Goal: Information Seeking & Learning: Learn about a topic

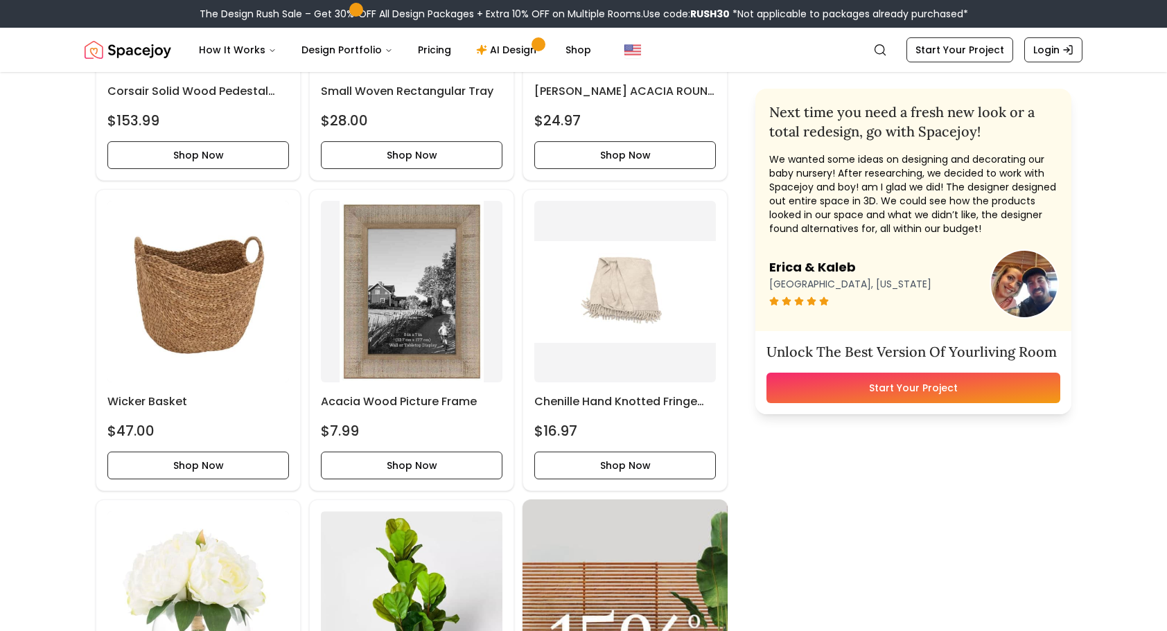
scroll to position [1802, 0]
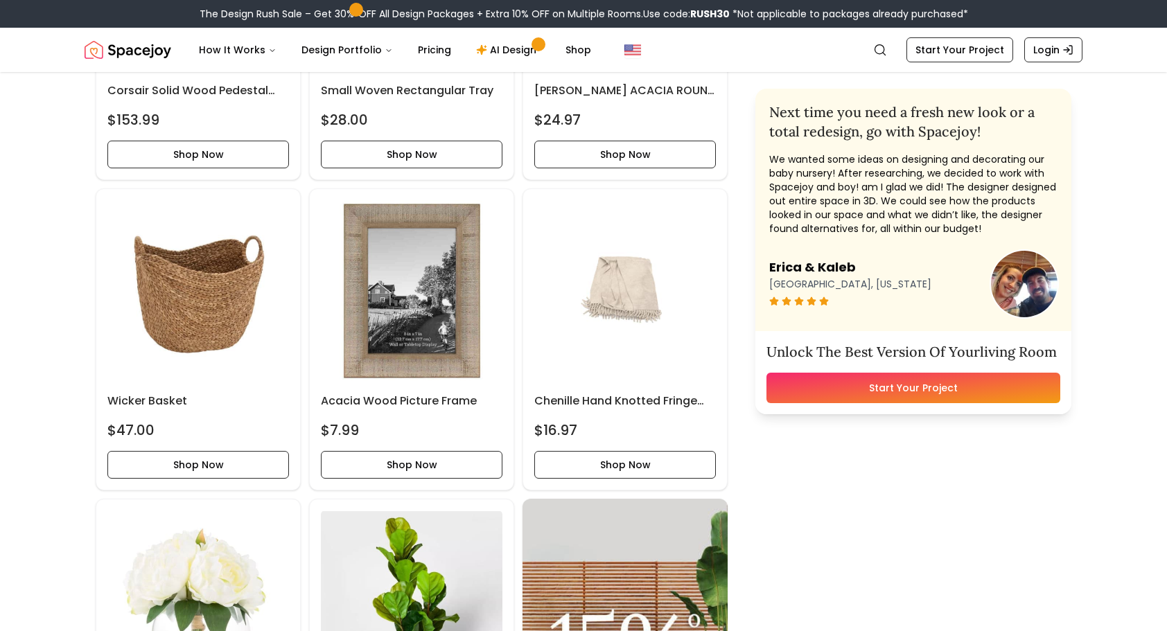
click at [132, 48] on img "Spacejoy" at bounding box center [128, 50] width 87 height 28
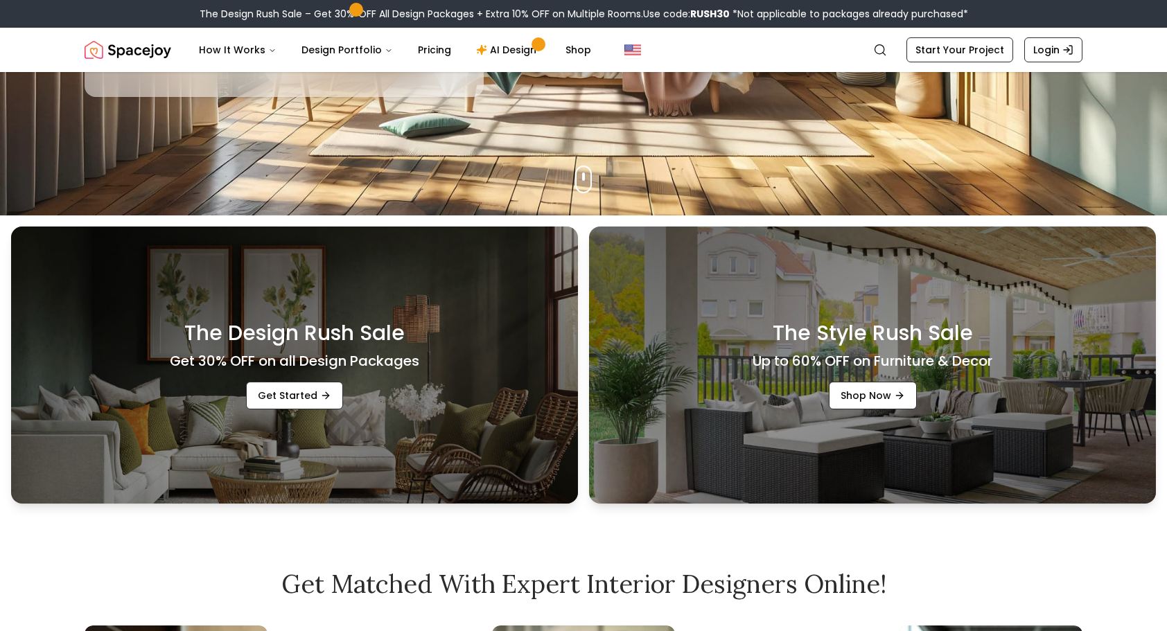
scroll to position [277, 0]
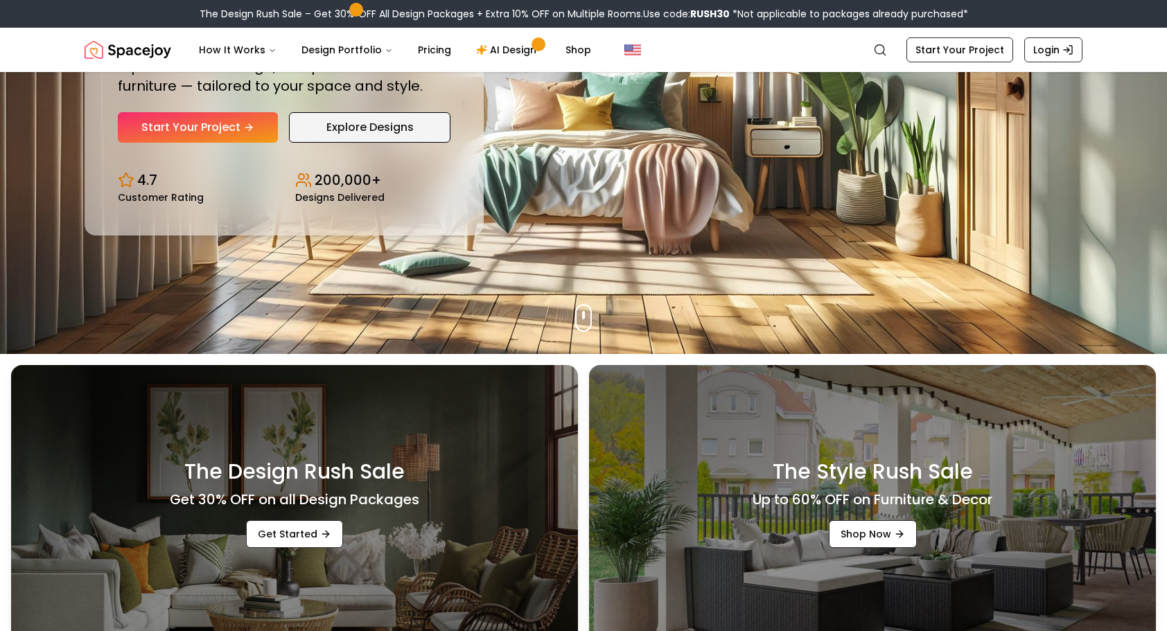
click at [320, 123] on link "Explore Designs" at bounding box center [369, 127] width 161 height 30
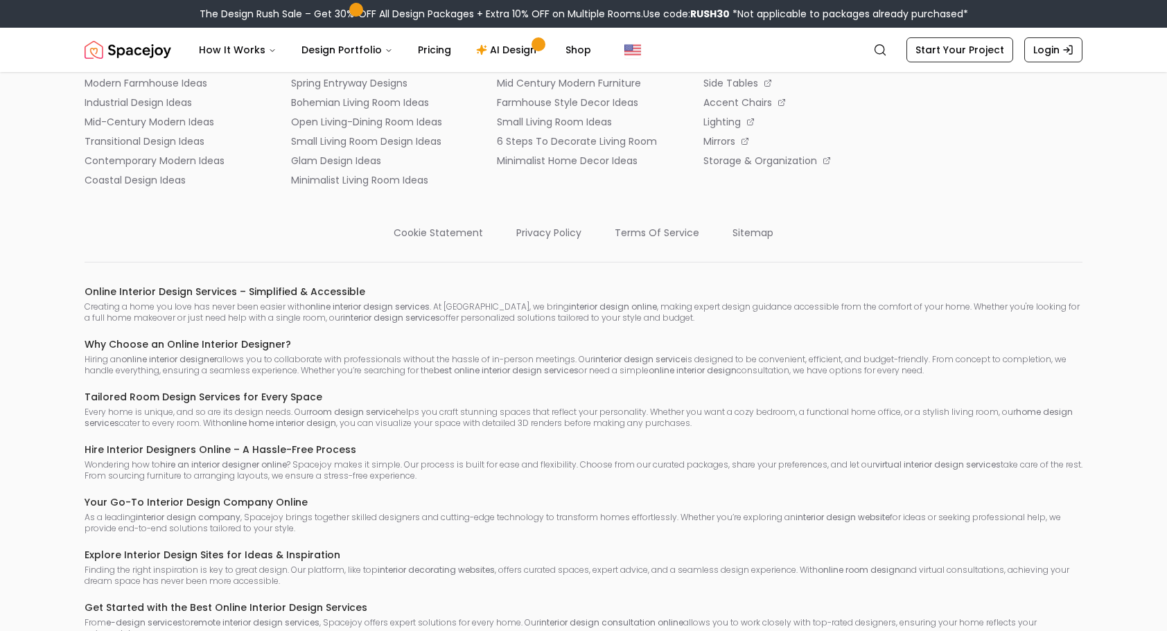
scroll to position [5512, 0]
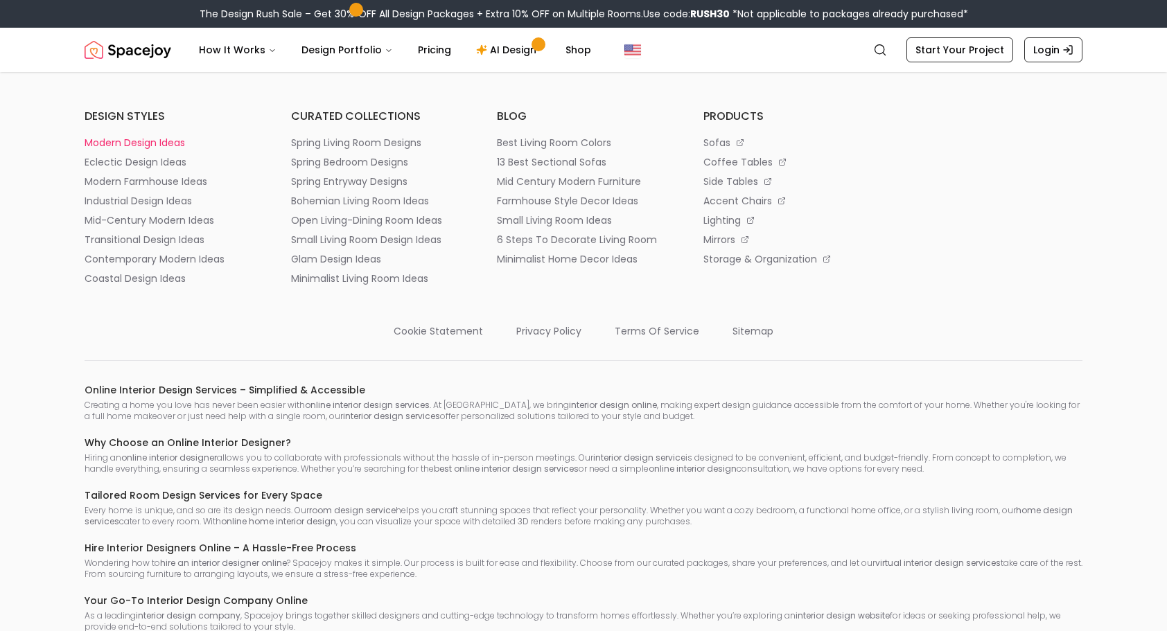
click at [134, 150] on p "modern design ideas" at bounding box center [135, 143] width 100 height 14
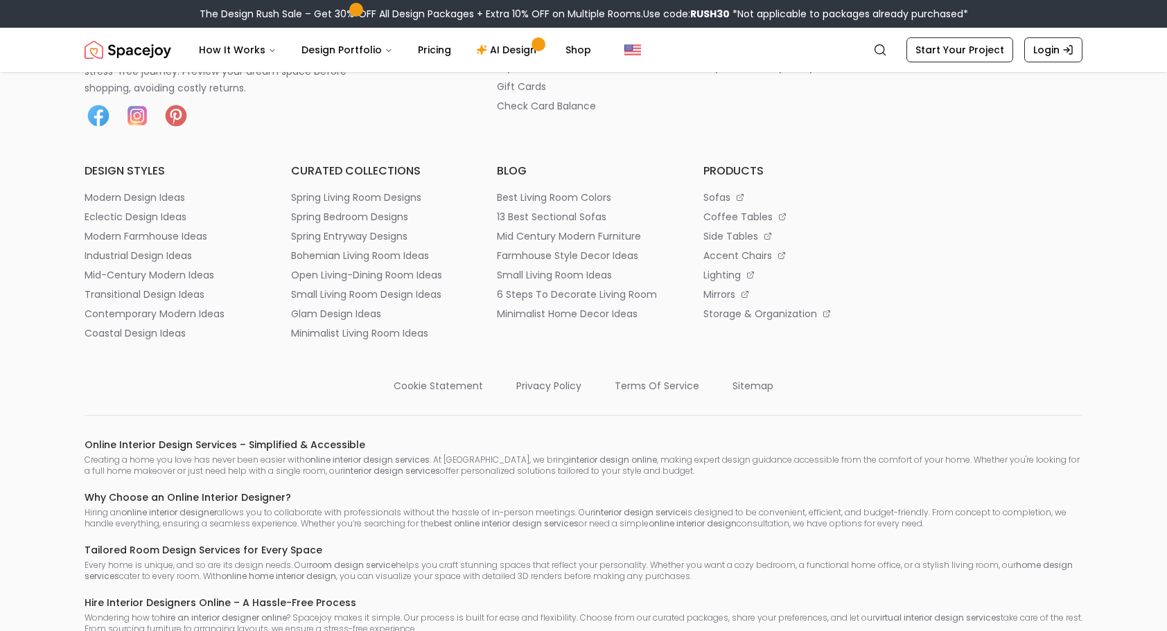
scroll to position [7278, 0]
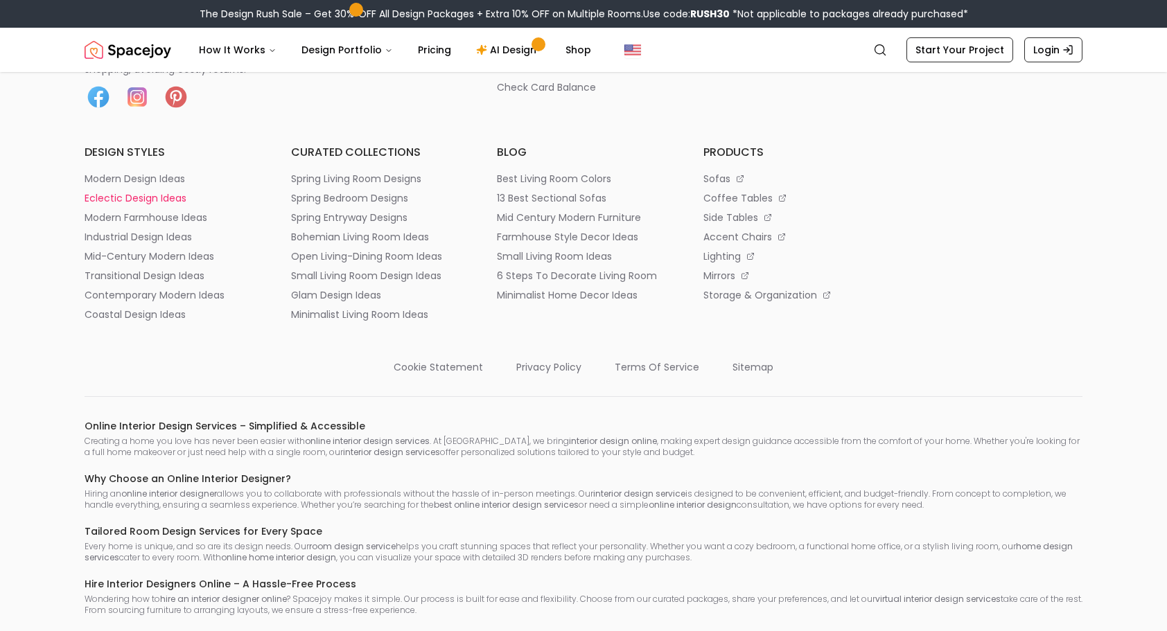
click at [107, 205] on p "eclectic design ideas" at bounding box center [136, 198] width 102 height 14
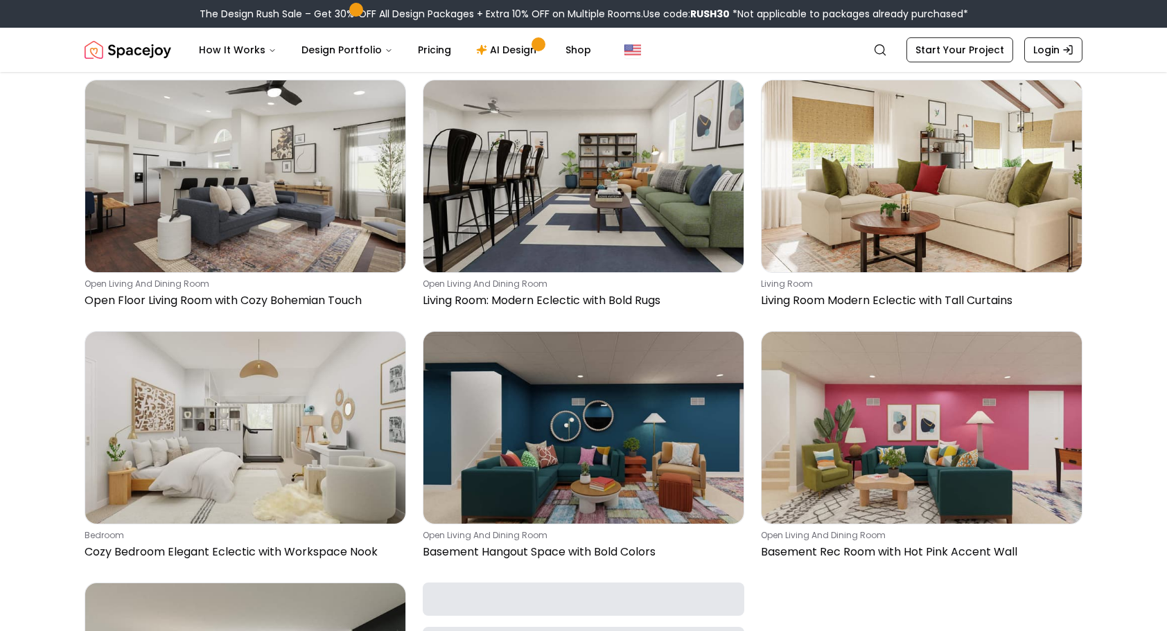
scroll to position [554, 0]
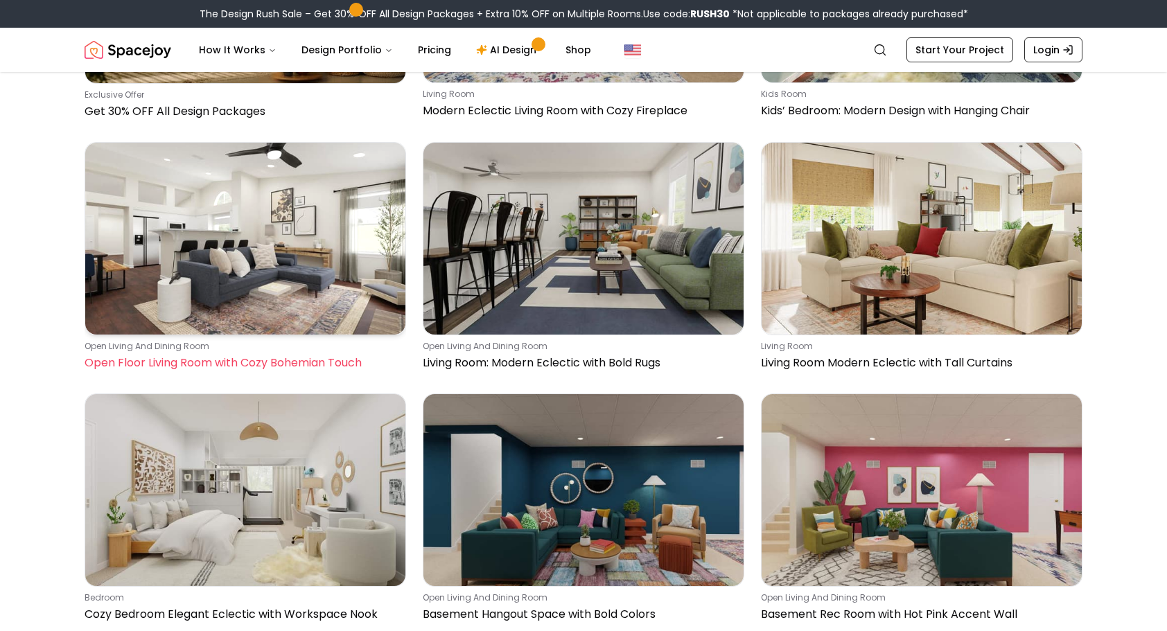
click at [173, 245] on img at bounding box center [245, 239] width 320 height 192
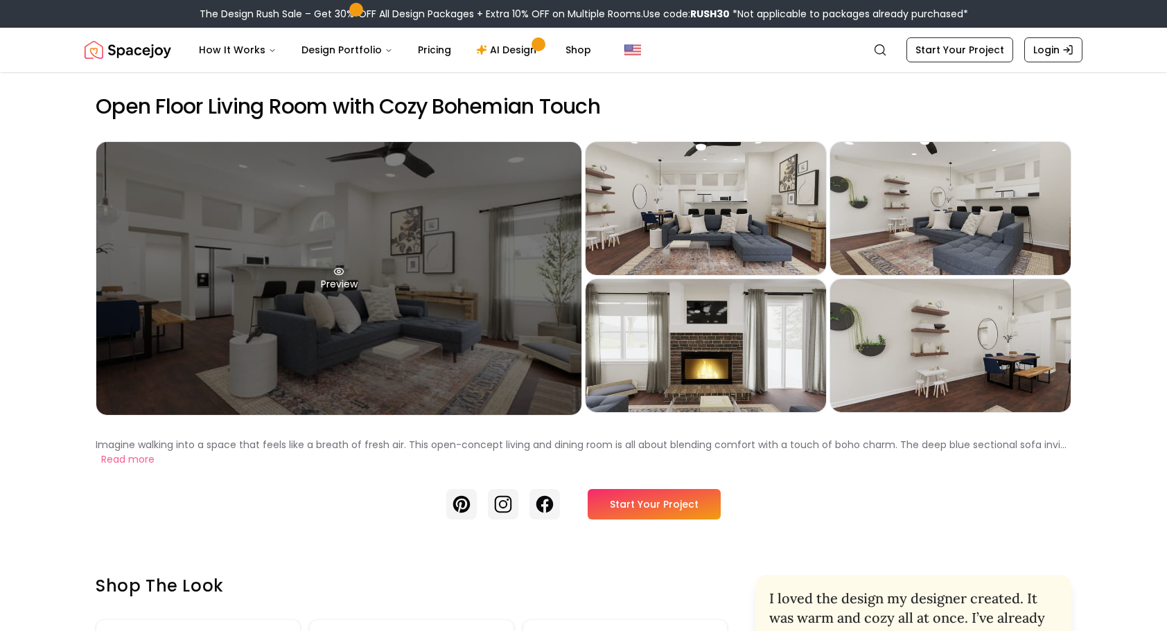
click at [177, 243] on div "Preview" at bounding box center [338, 278] width 485 height 273
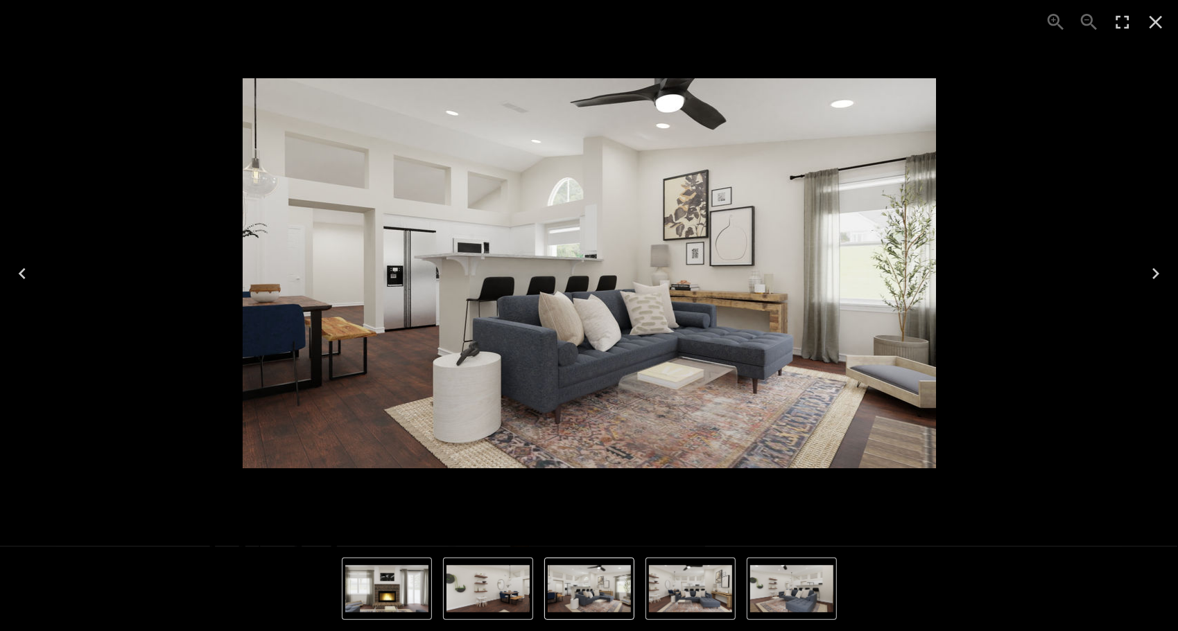
click at [1155, 272] on icon "Next" at bounding box center [1155, 273] width 7 height 11
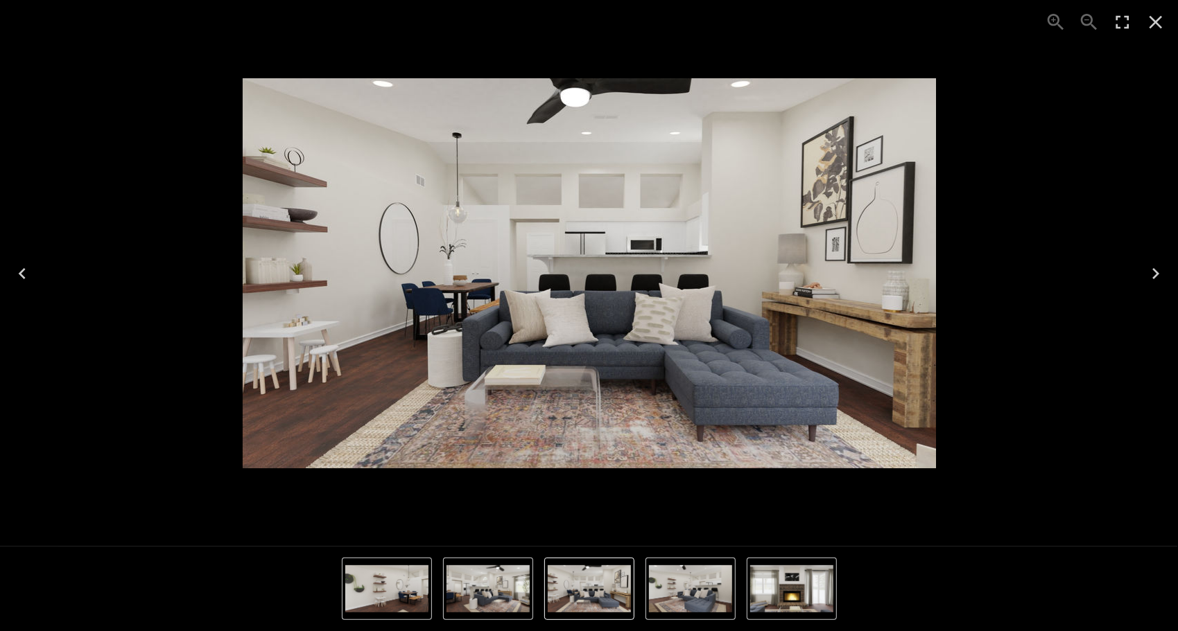
click at [1155, 272] on icon "Next" at bounding box center [1155, 273] width 7 height 11
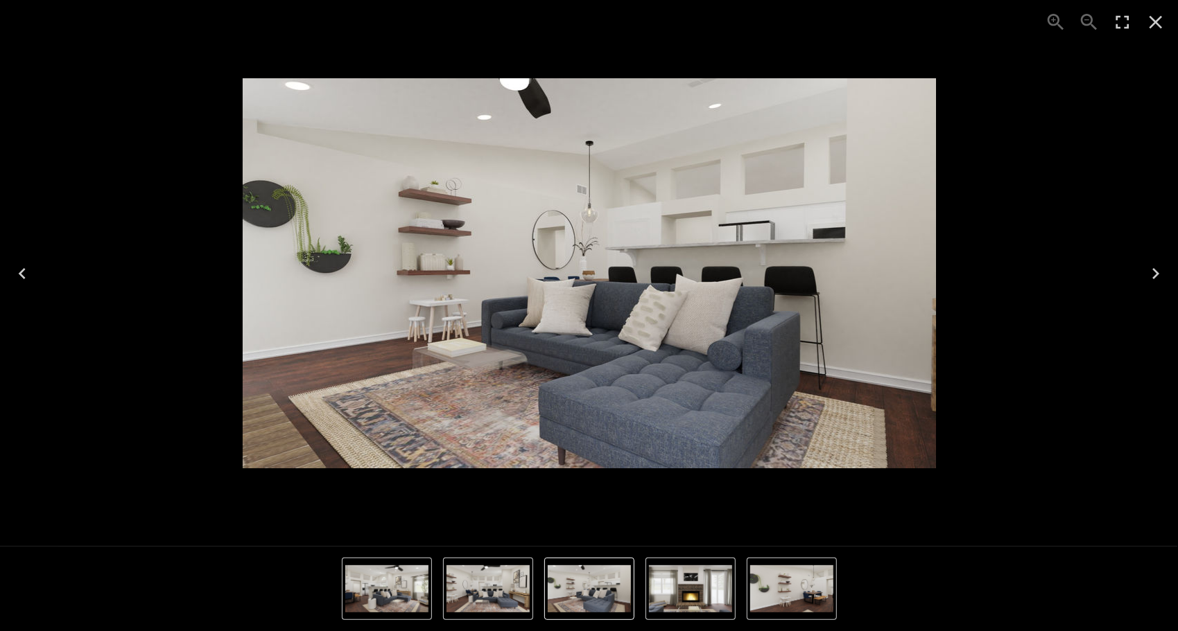
click at [1155, 272] on icon "Next" at bounding box center [1155, 273] width 7 height 11
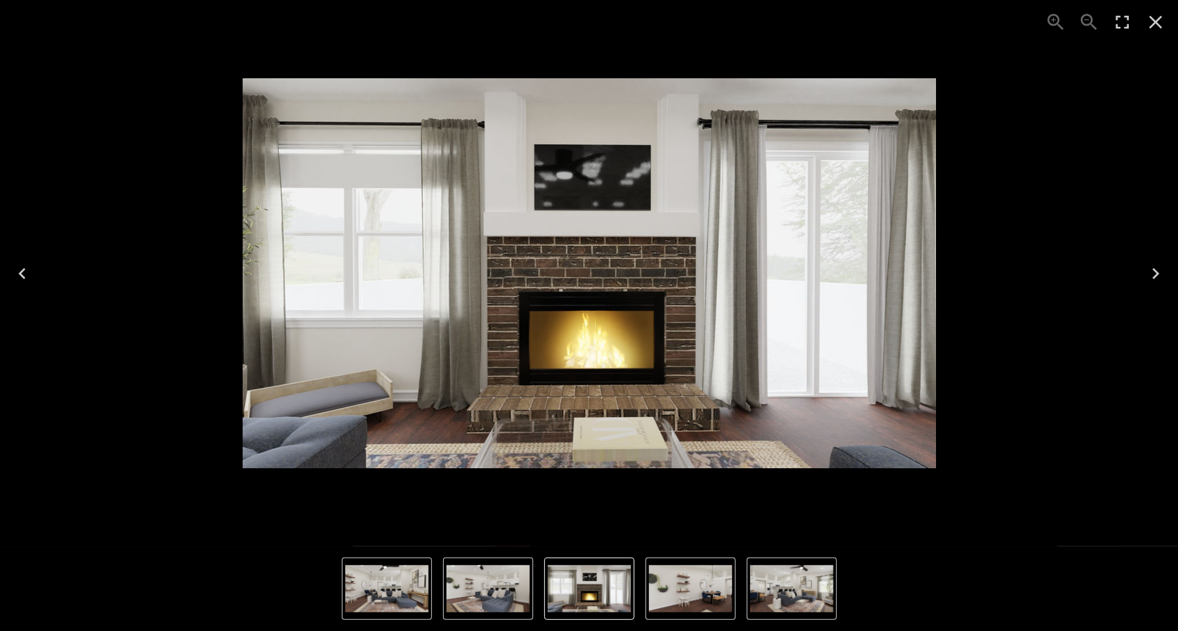
click at [1155, 272] on icon "Next" at bounding box center [1155, 273] width 7 height 11
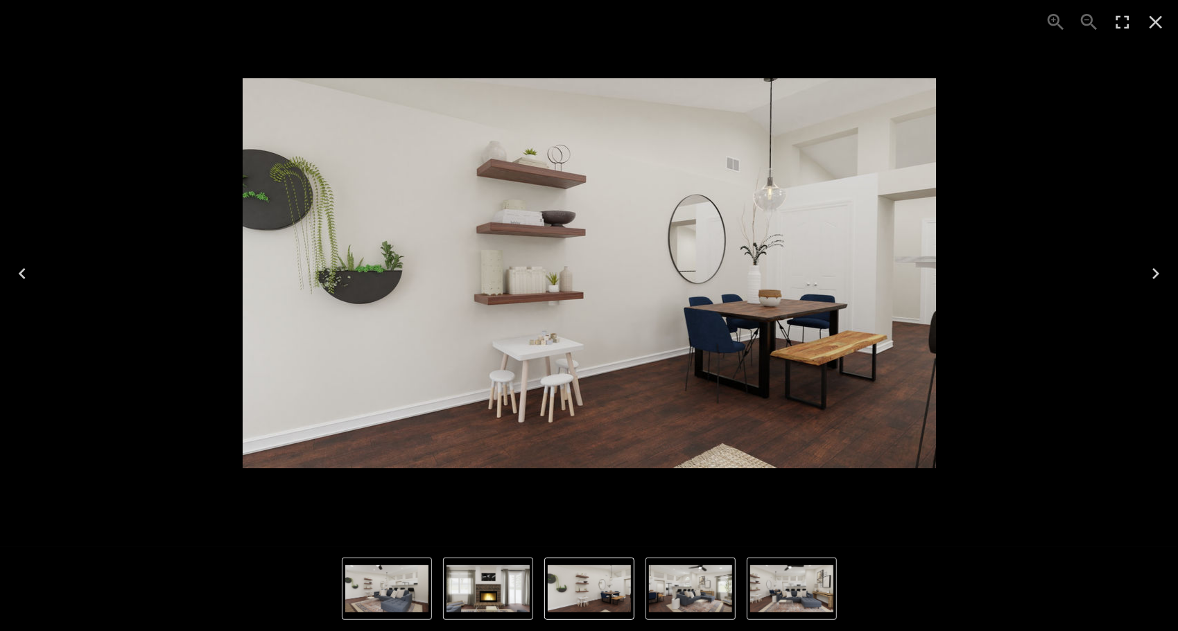
click at [1155, 272] on icon "Next" at bounding box center [1155, 273] width 7 height 11
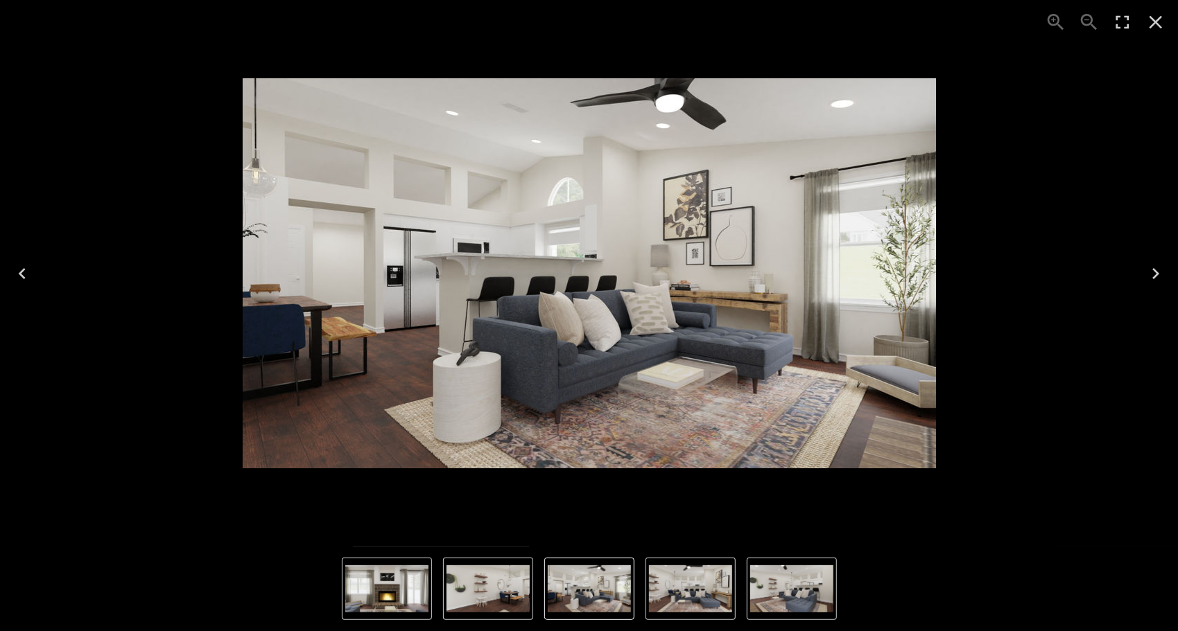
click at [1155, 272] on icon "Next" at bounding box center [1155, 273] width 7 height 11
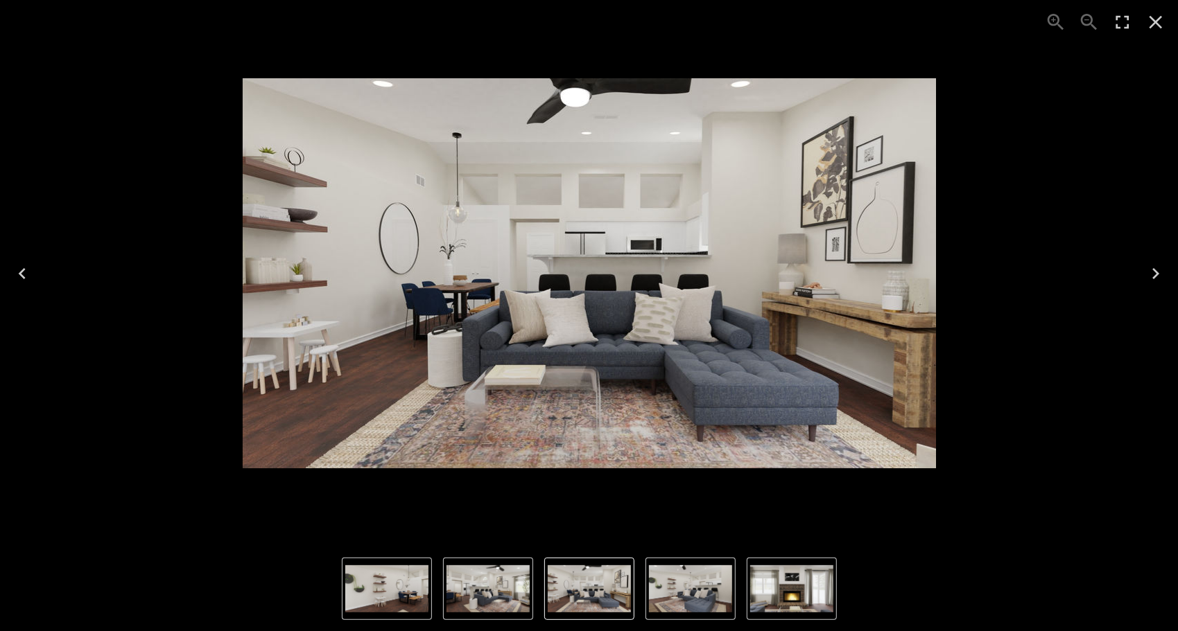
click at [1155, 272] on icon "Next" at bounding box center [1155, 273] width 7 height 11
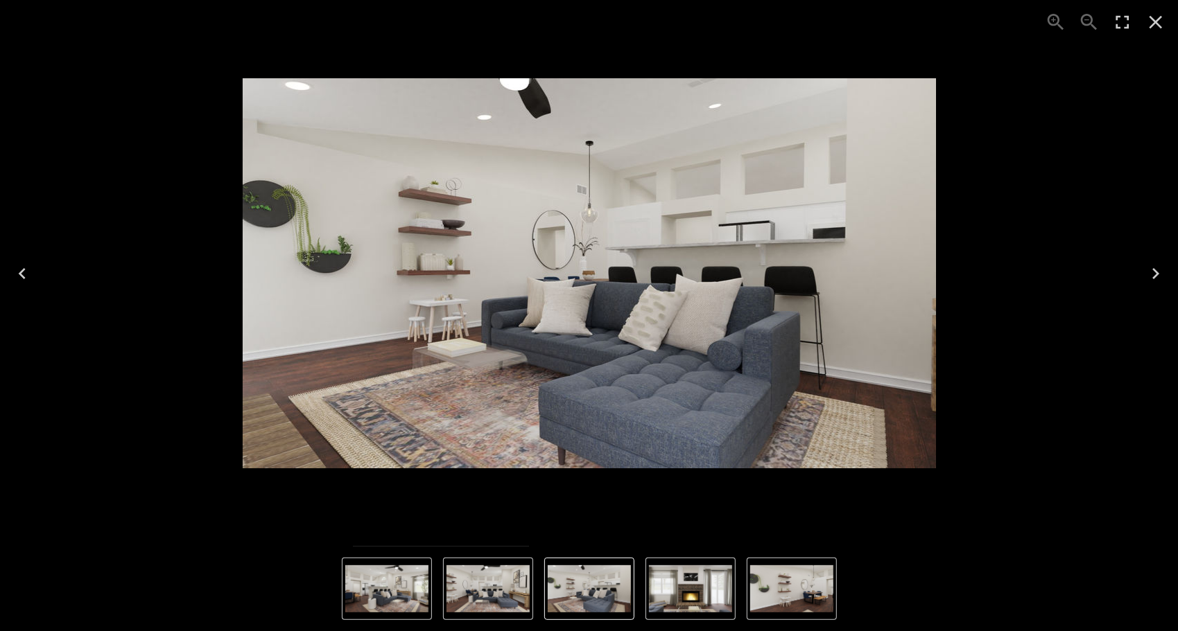
click at [1155, 272] on icon "Next" at bounding box center [1155, 273] width 7 height 11
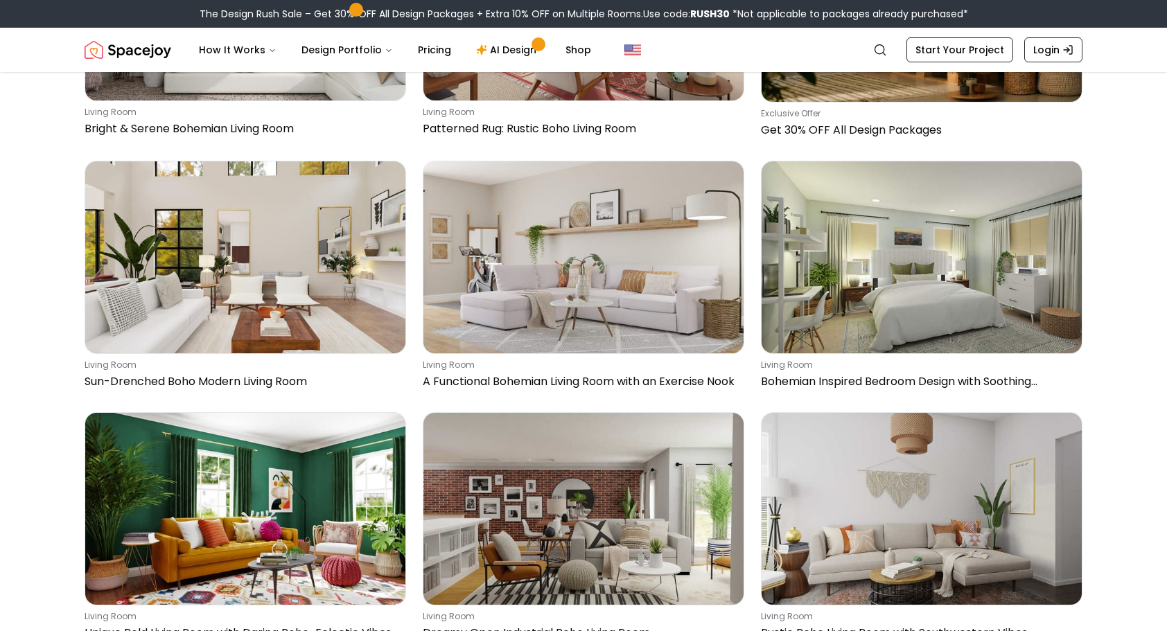
scroll to position [2564, 0]
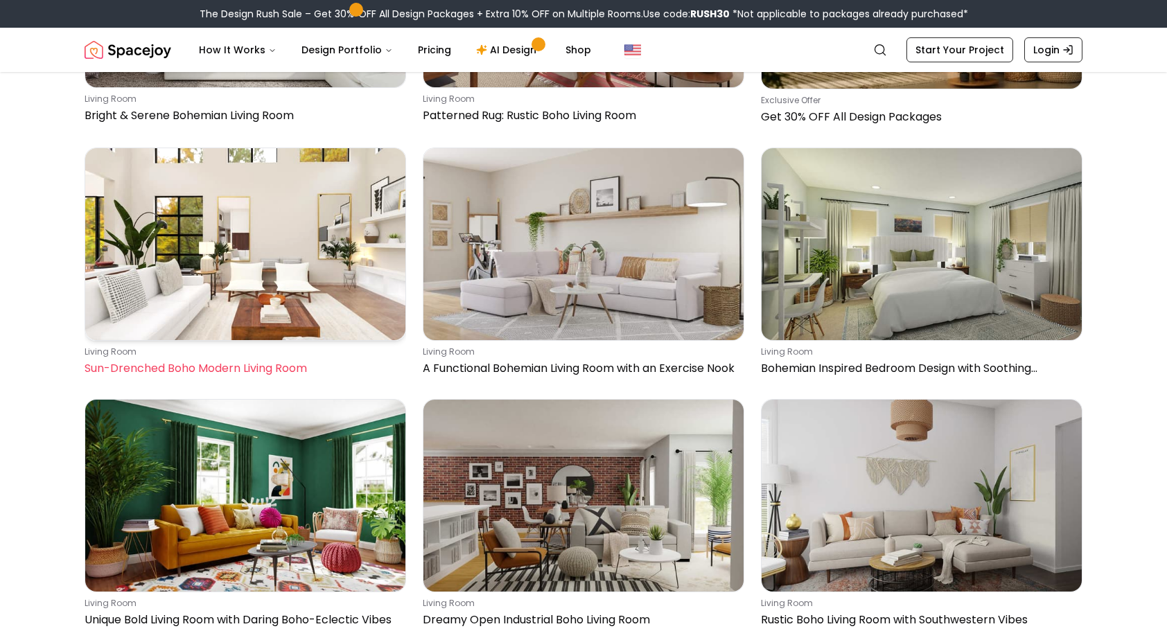
click at [297, 236] on img at bounding box center [245, 244] width 320 height 192
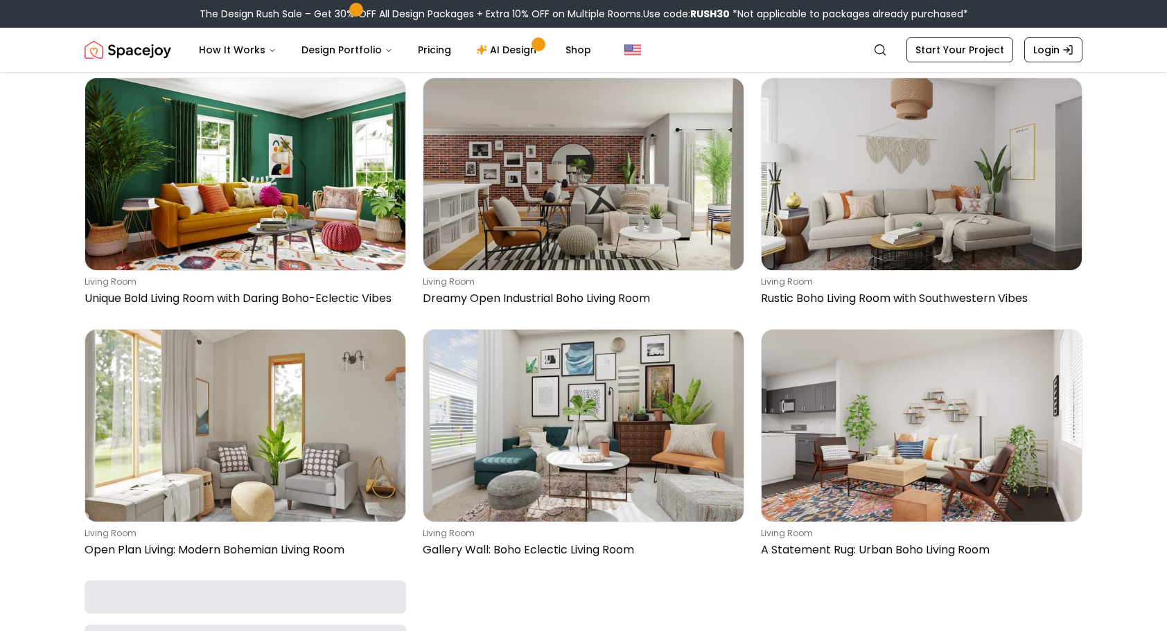
scroll to position [2911, 0]
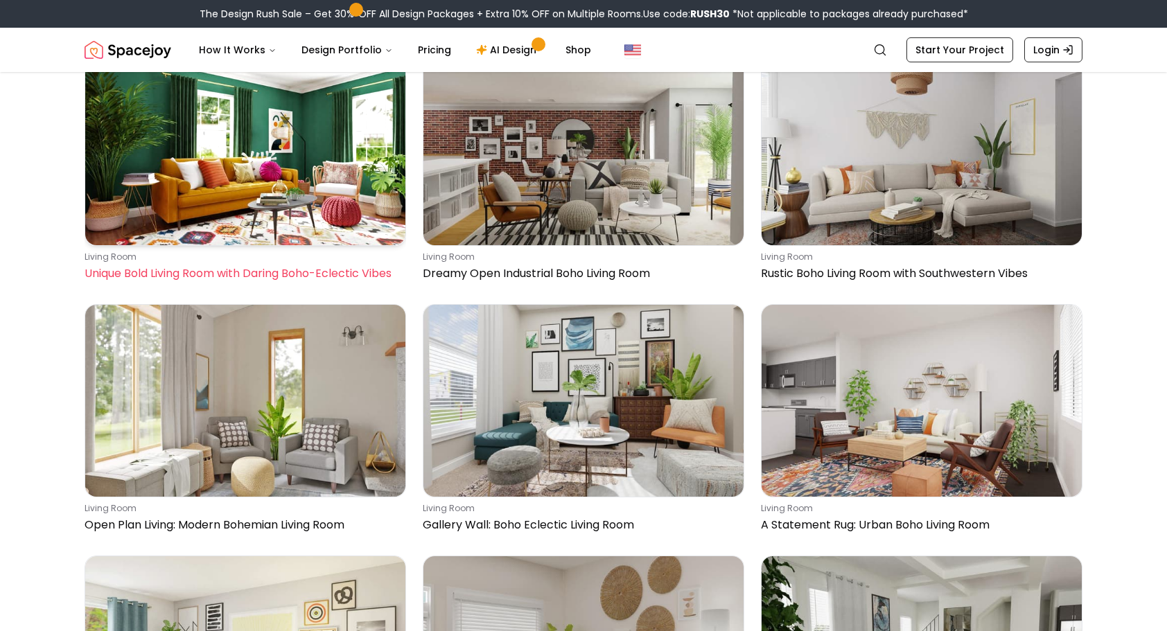
click at [244, 182] on img at bounding box center [245, 149] width 320 height 192
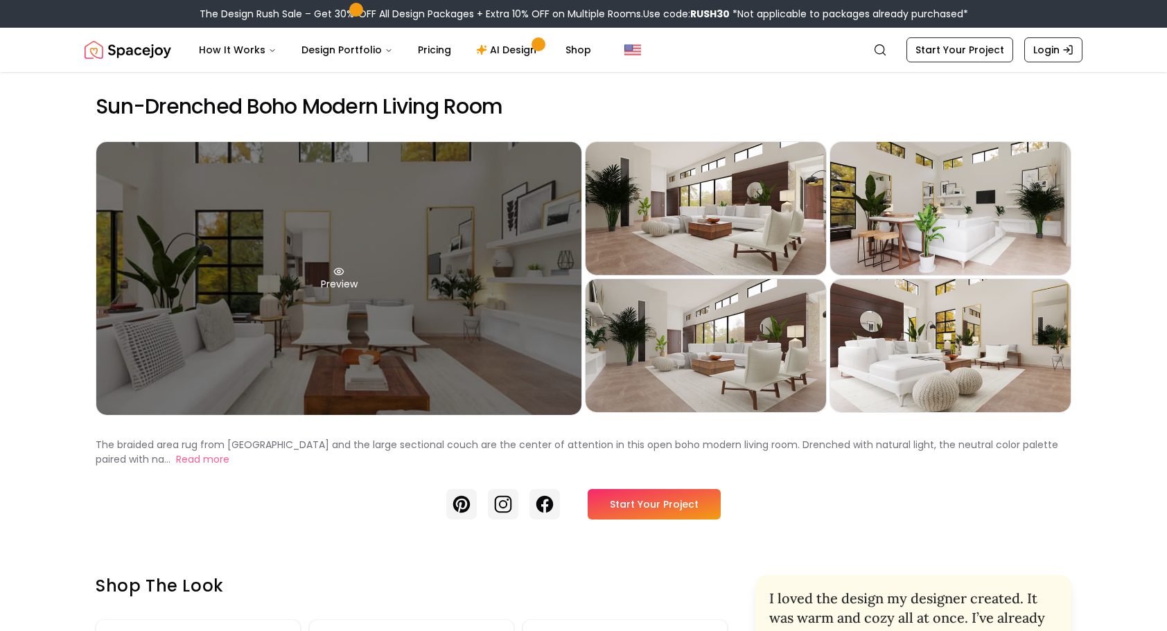
drag, startPoint x: 0, startPoint y: 0, endPoint x: 312, endPoint y: 245, distance: 396.8
click at [312, 245] on div "Preview" at bounding box center [338, 278] width 485 height 273
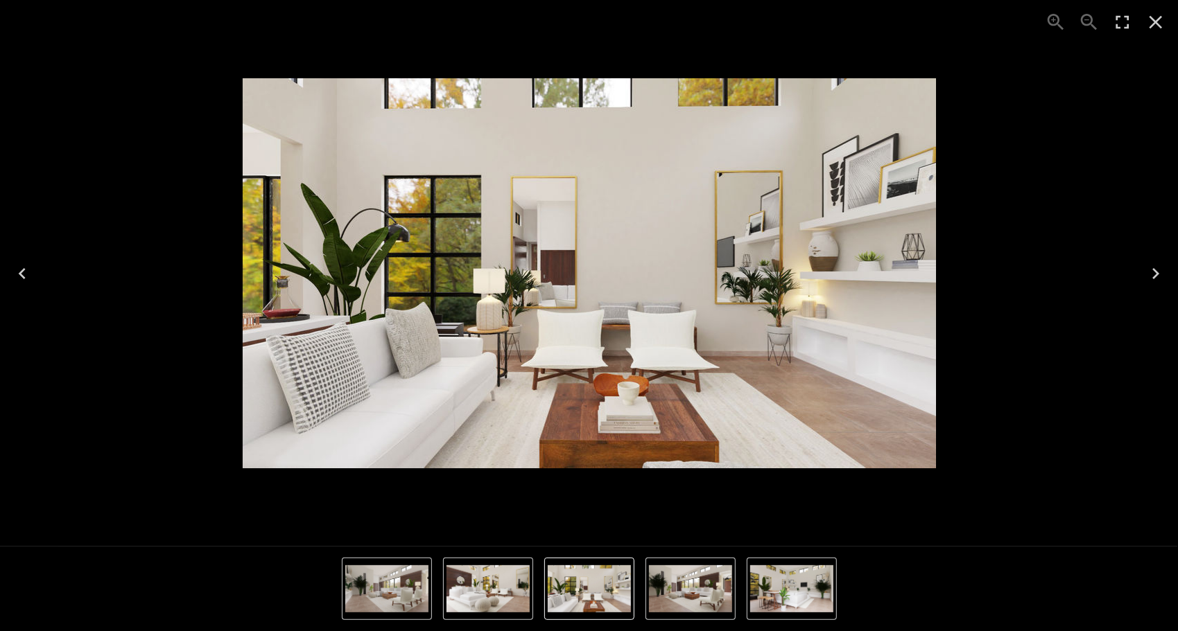
click at [1153, 272] on icon "Next" at bounding box center [1155, 274] width 22 height 22
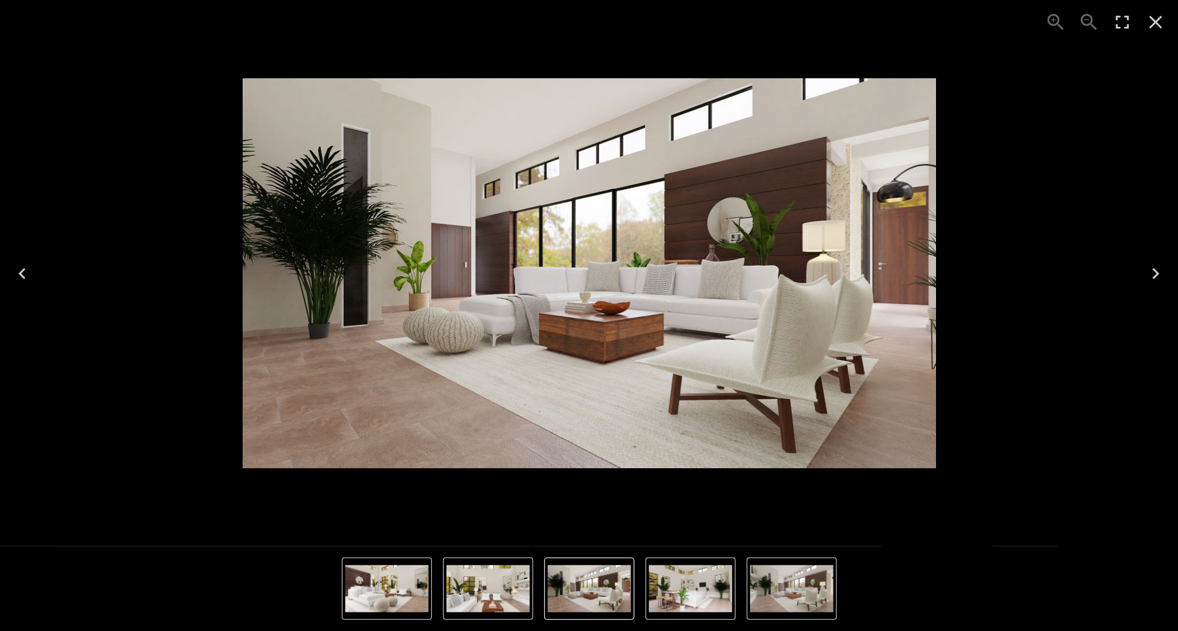
click at [1153, 272] on icon "Next" at bounding box center [1155, 274] width 22 height 22
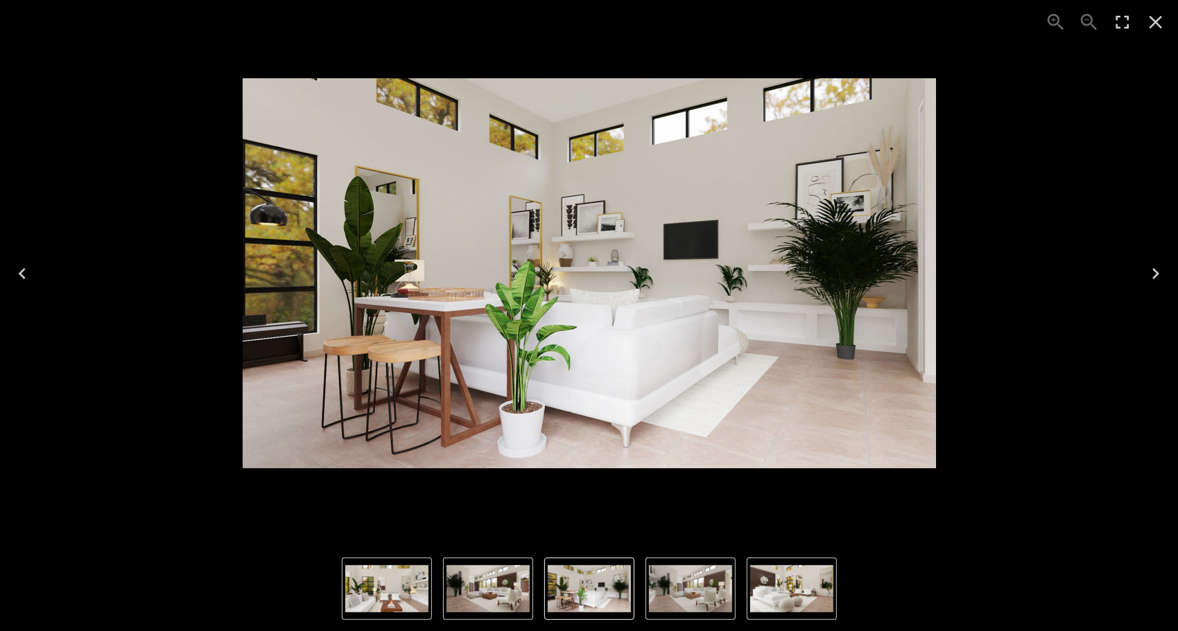
click at [1153, 272] on icon "Next" at bounding box center [1155, 274] width 22 height 22
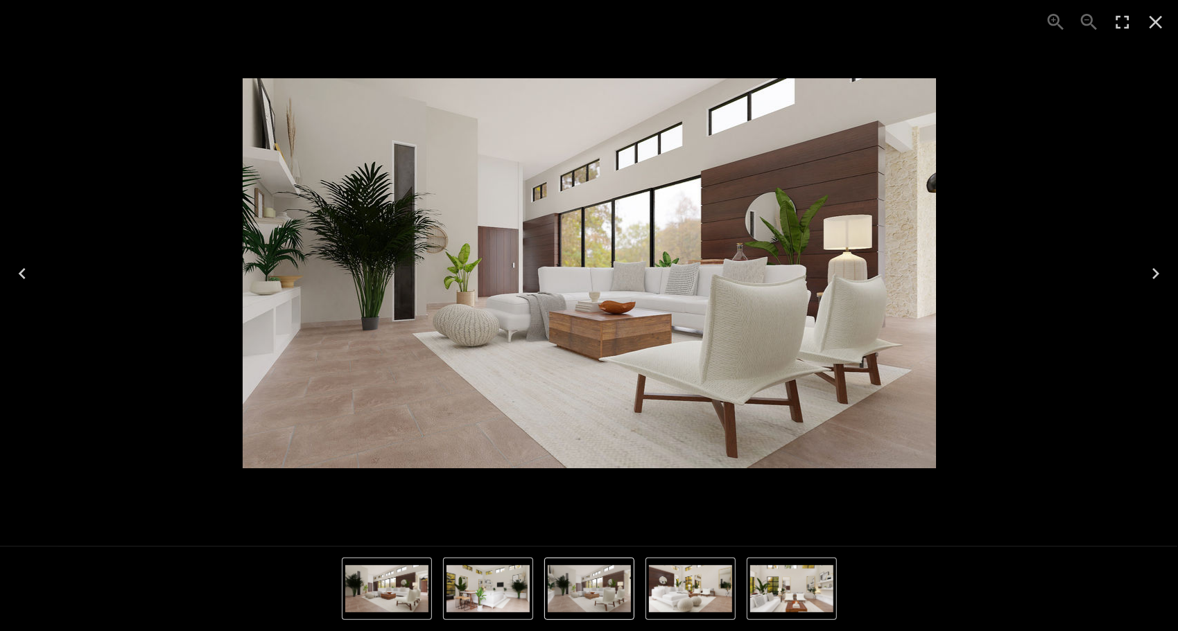
click at [1153, 272] on icon "Next" at bounding box center [1155, 274] width 22 height 22
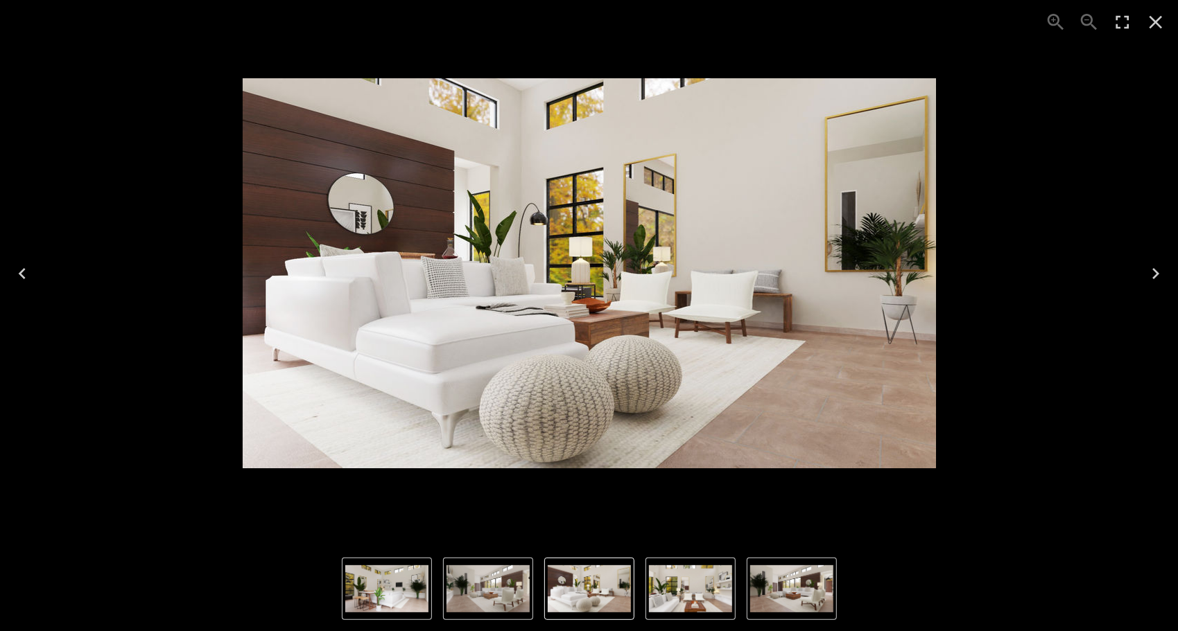
click at [1153, 272] on icon "Next" at bounding box center [1155, 274] width 22 height 22
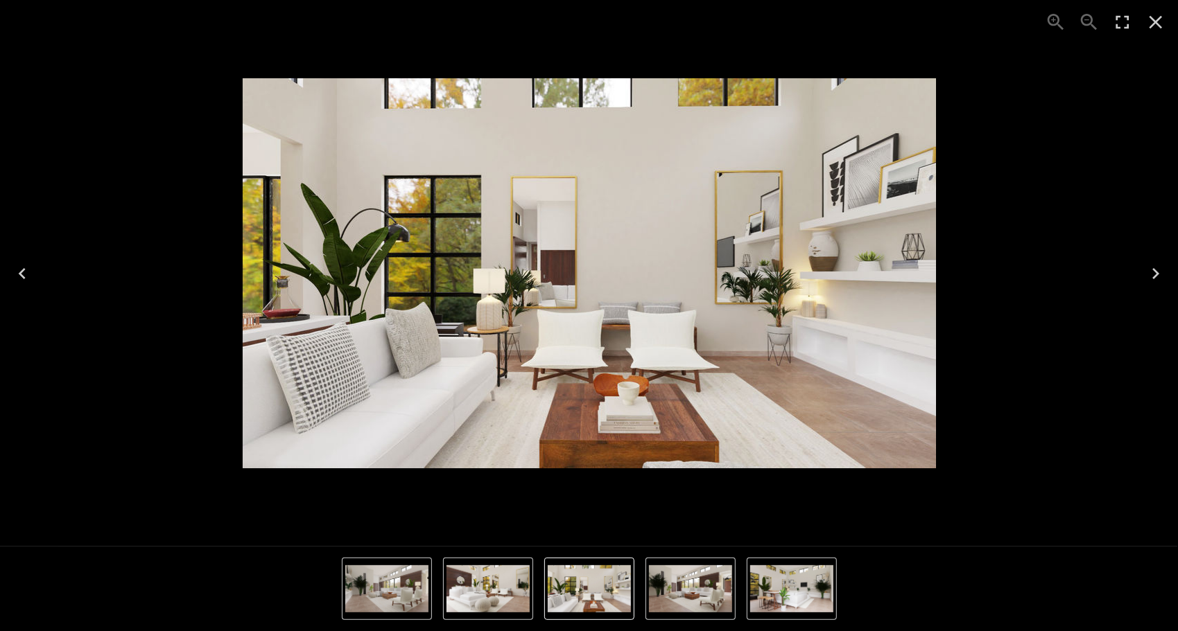
click at [1153, 272] on icon "Next" at bounding box center [1155, 274] width 22 height 22
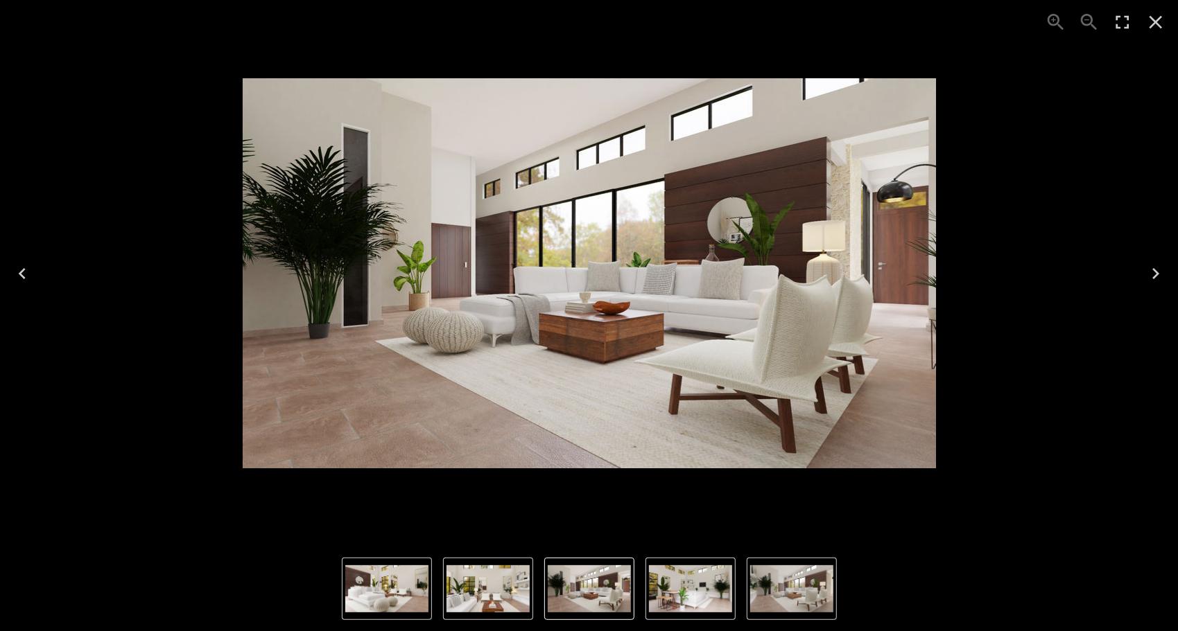
click at [1153, 272] on icon "Next" at bounding box center [1155, 274] width 22 height 22
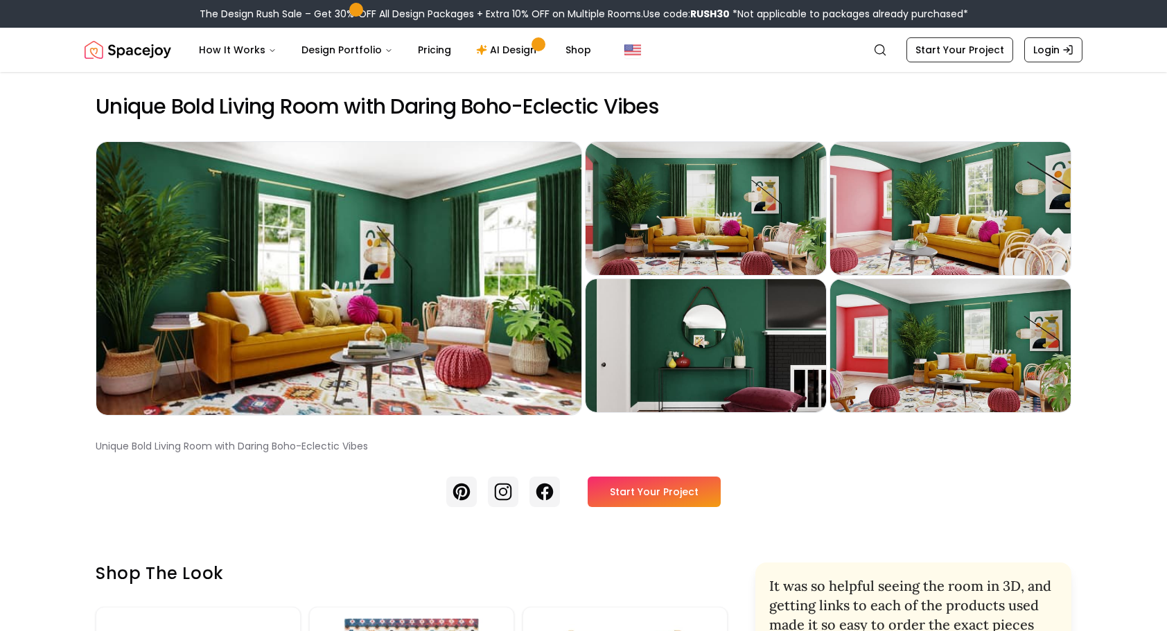
click at [260, 229] on div "Preview" at bounding box center [338, 278] width 485 height 273
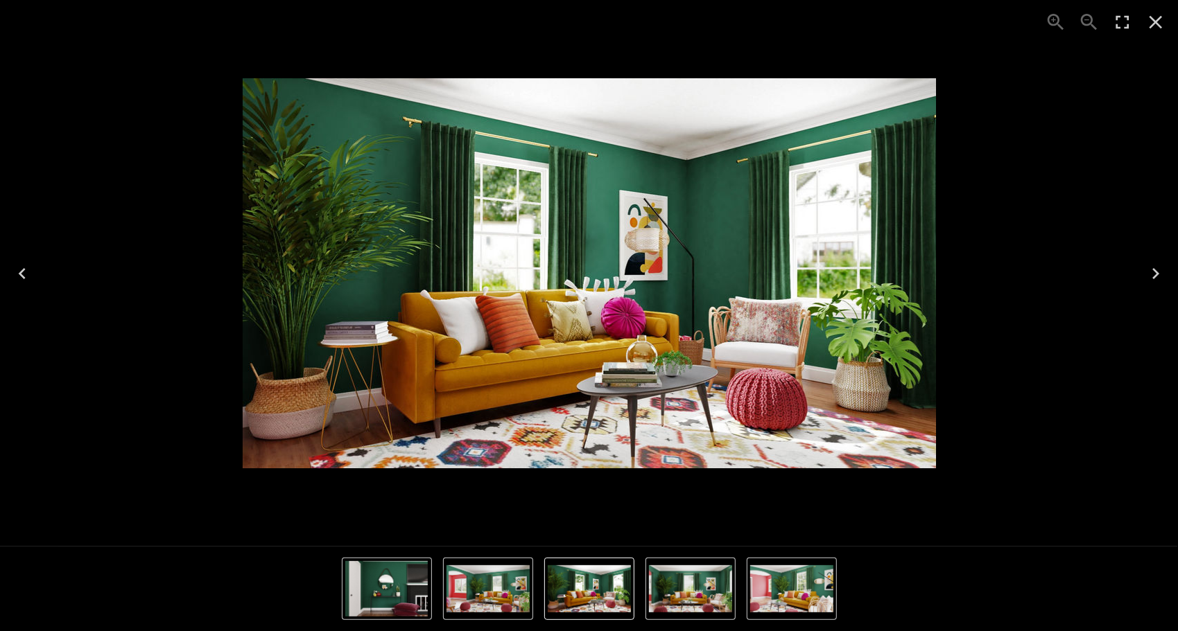
click at [1153, 271] on icon "Next" at bounding box center [1155, 274] width 22 height 22
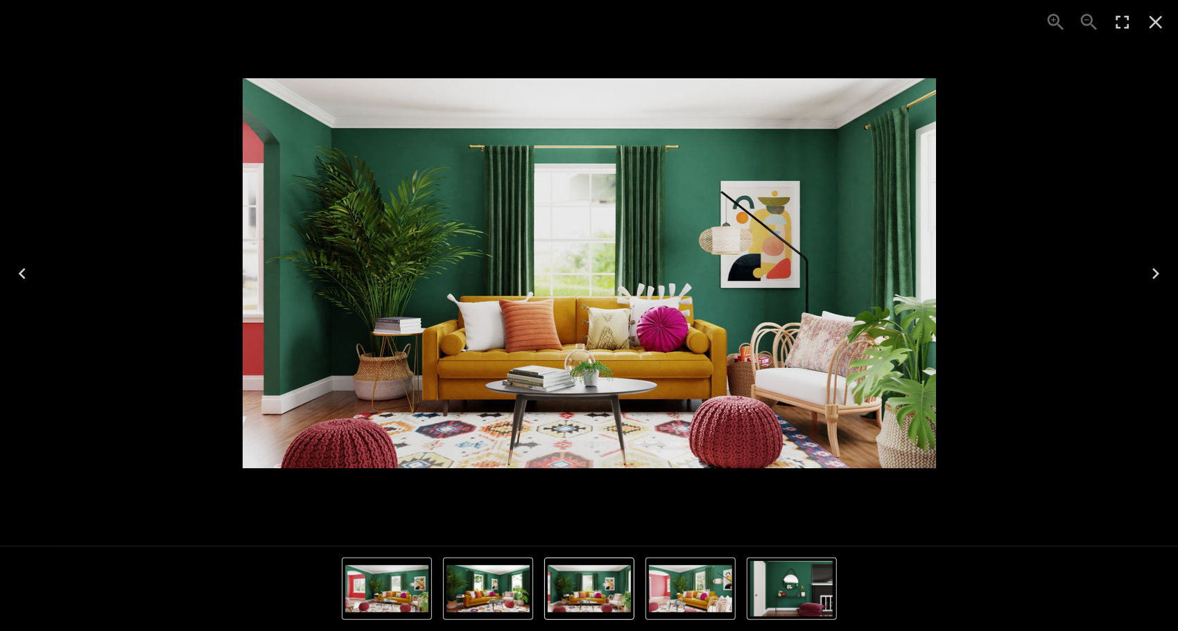
click at [1153, 271] on icon "Next" at bounding box center [1155, 274] width 22 height 22
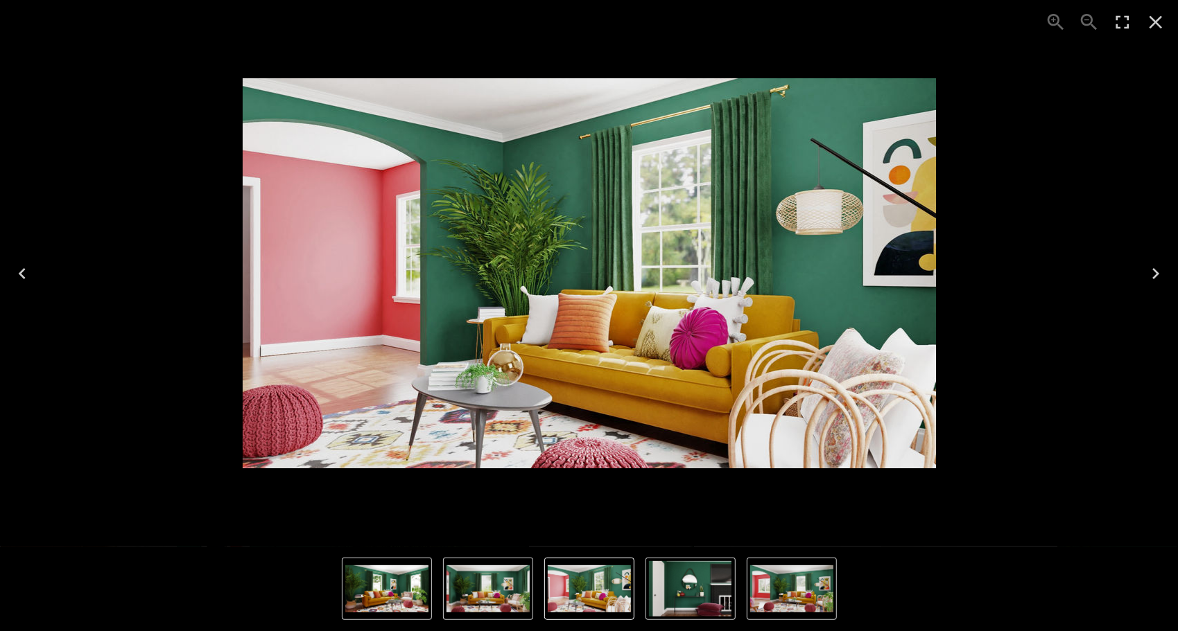
click at [1153, 271] on icon "Next" at bounding box center [1155, 274] width 22 height 22
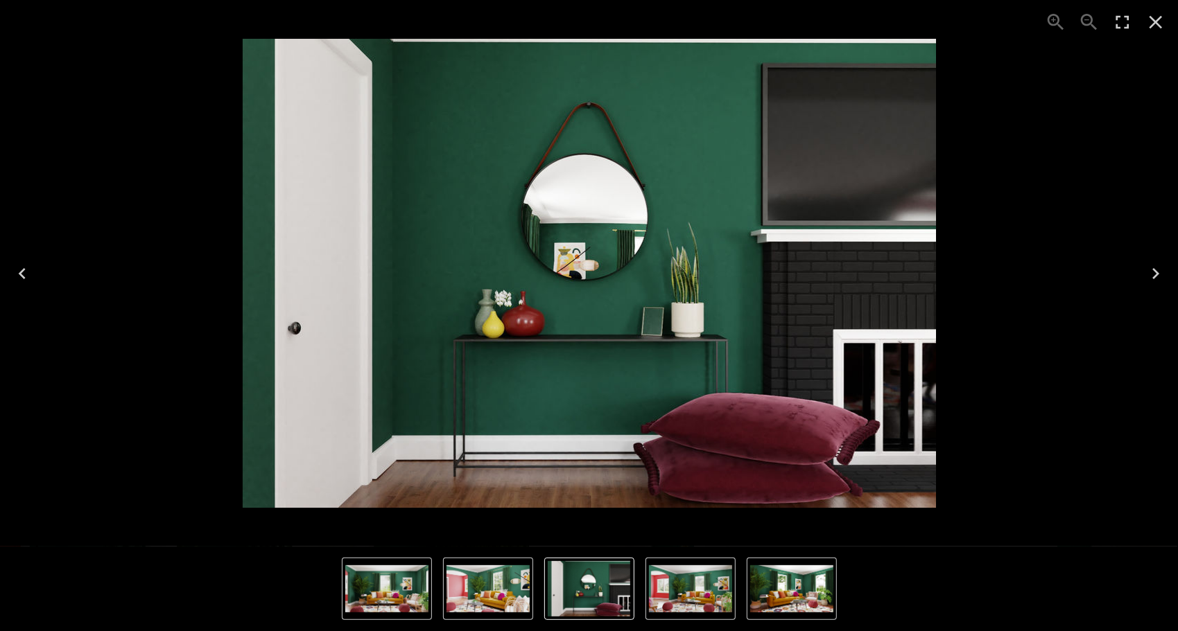
click at [1153, 271] on icon "Next" at bounding box center [1155, 274] width 22 height 22
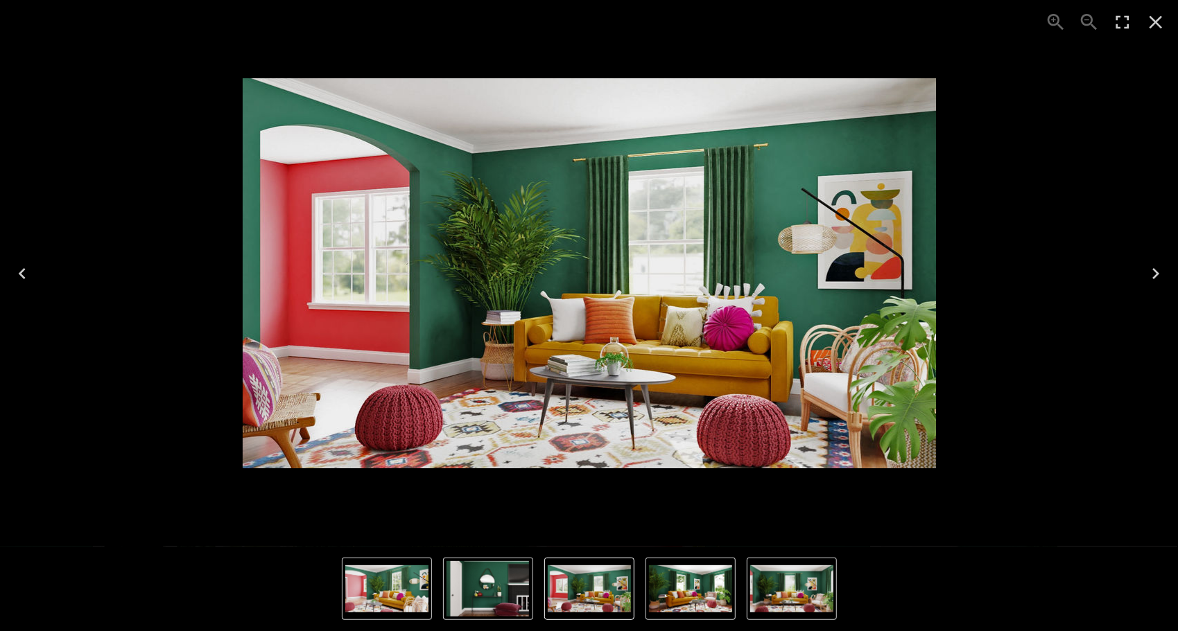
click at [1153, 271] on icon "Next" at bounding box center [1155, 274] width 22 height 22
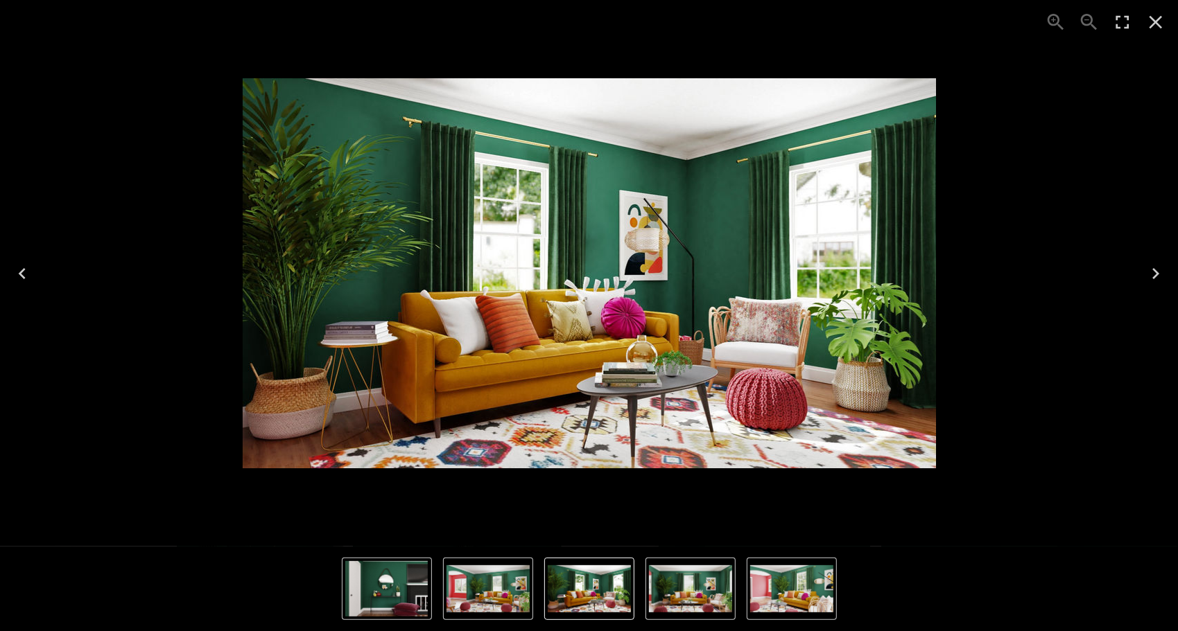
click at [1153, 271] on icon "Next" at bounding box center [1155, 274] width 22 height 22
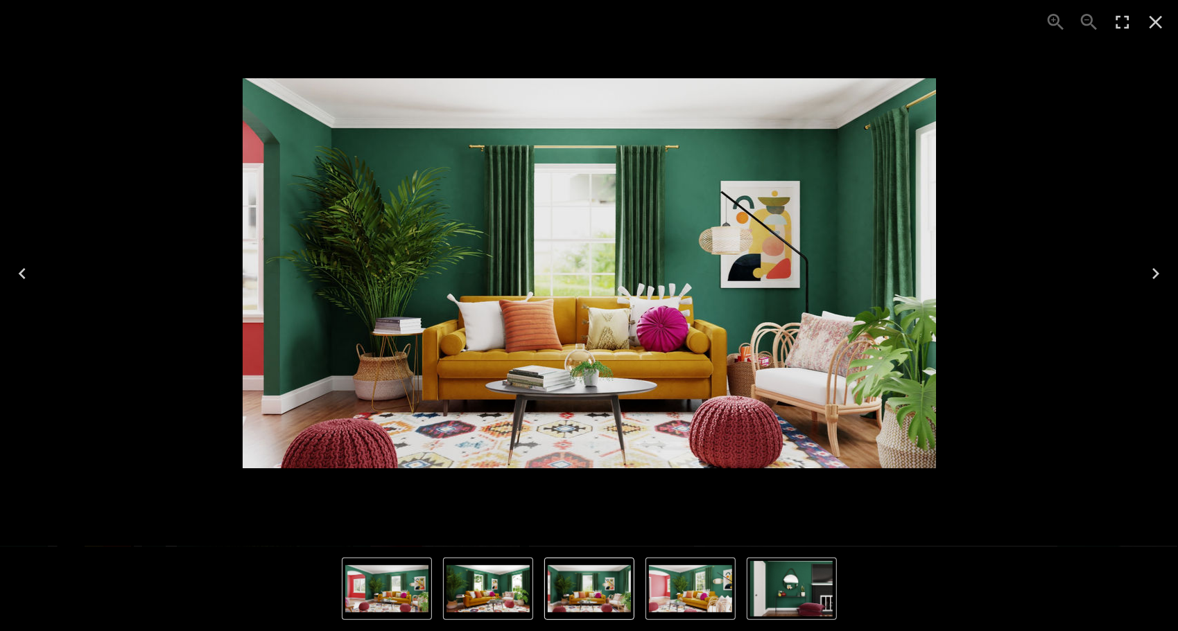
click at [1153, 271] on icon "Next" at bounding box center [1155, 274] width 22 height 22
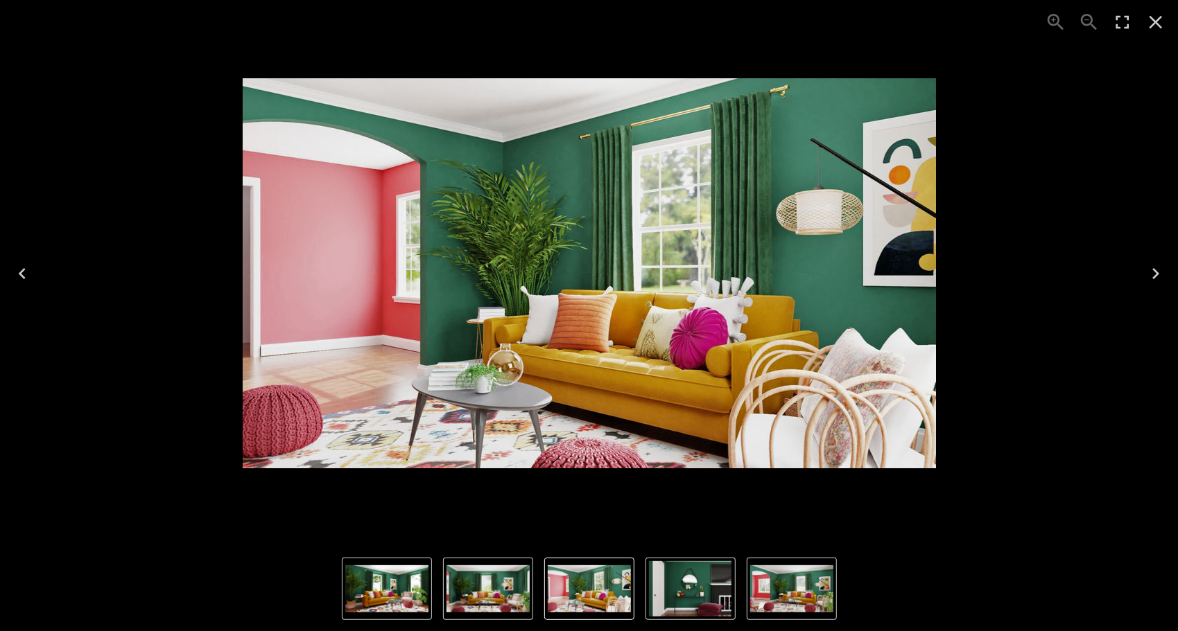
click at [1153, 271] on icon "Next" at bounding box center [1155, 274] width 22 height 22
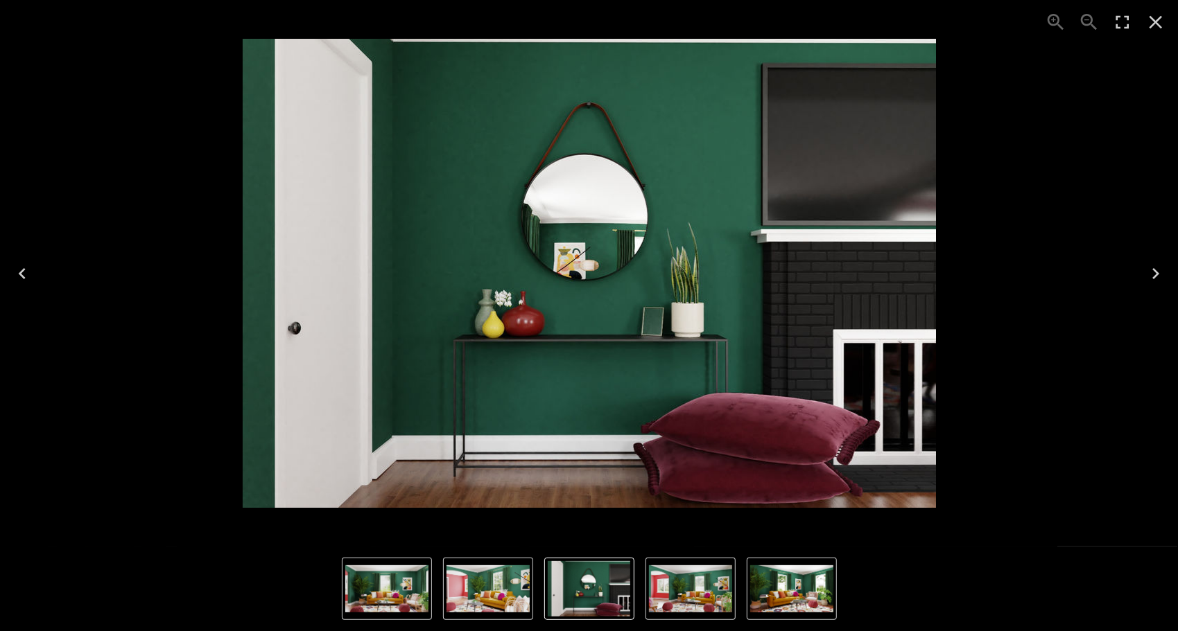
click at [21, 265] on icon "Previous" at bounding box center [22, 274] width 22 height 22
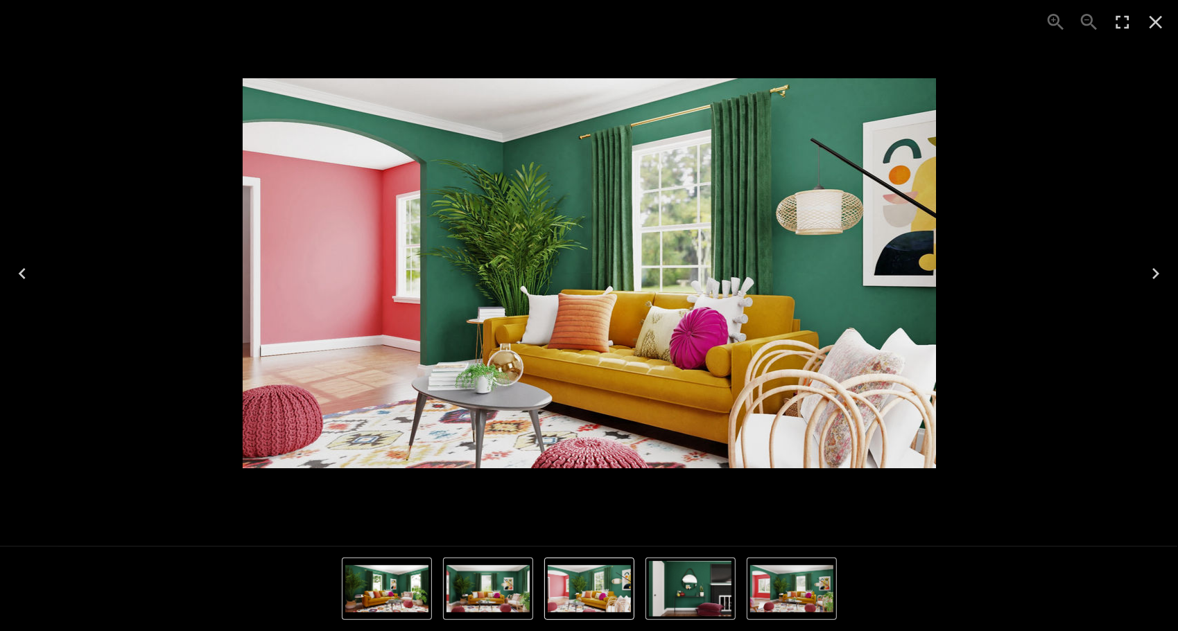
click at [1159, 270] on icon "Next" at bounding box center [1155, 274] width 22 height 22
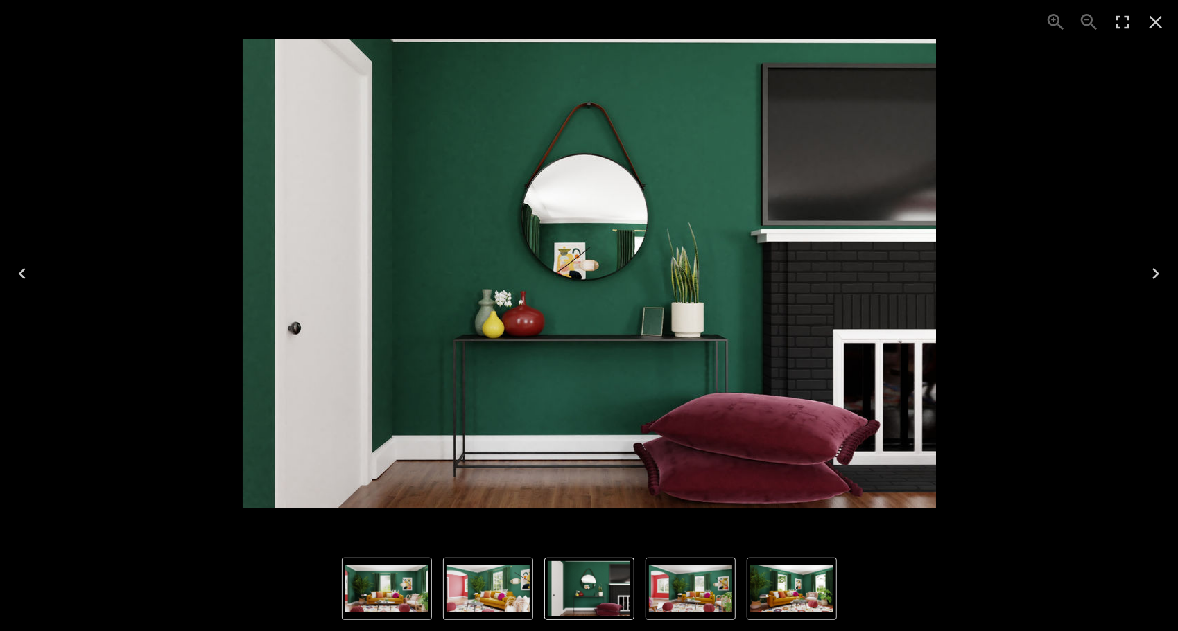
click at [1159, 270] on icon "Next" at bounding box center [1155, 274] width 22 height 22
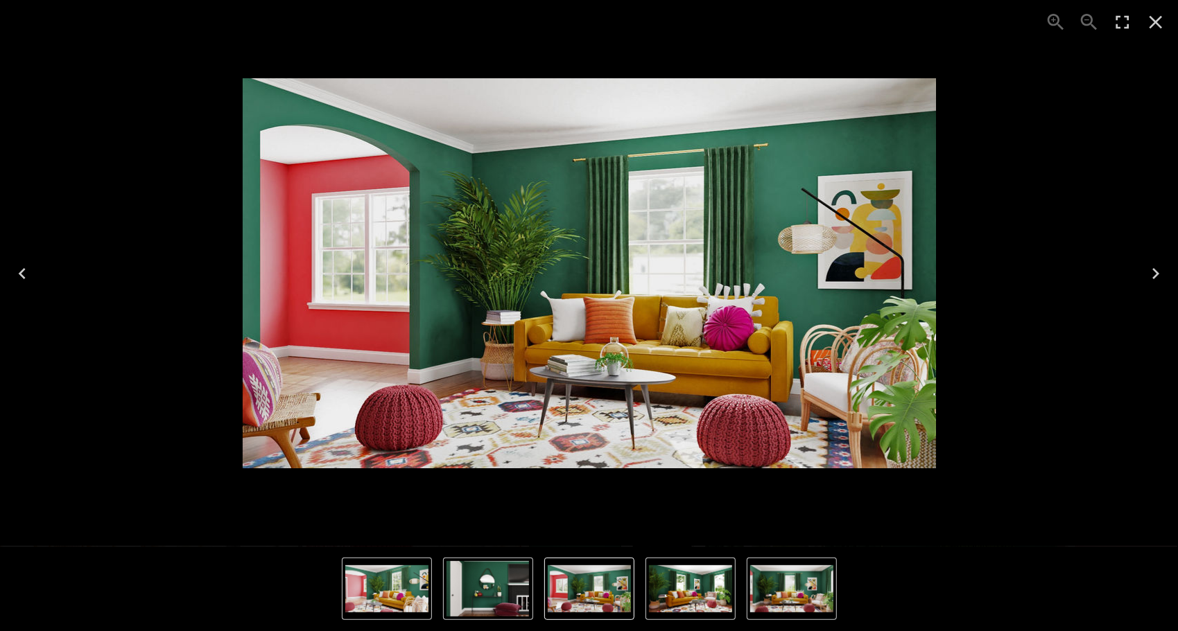
click at [1159, 270] on icon "Next" at bounding box center [1155, 274] width 22 height 22
